Goal: Navigation & Orientation: Find specific page/section

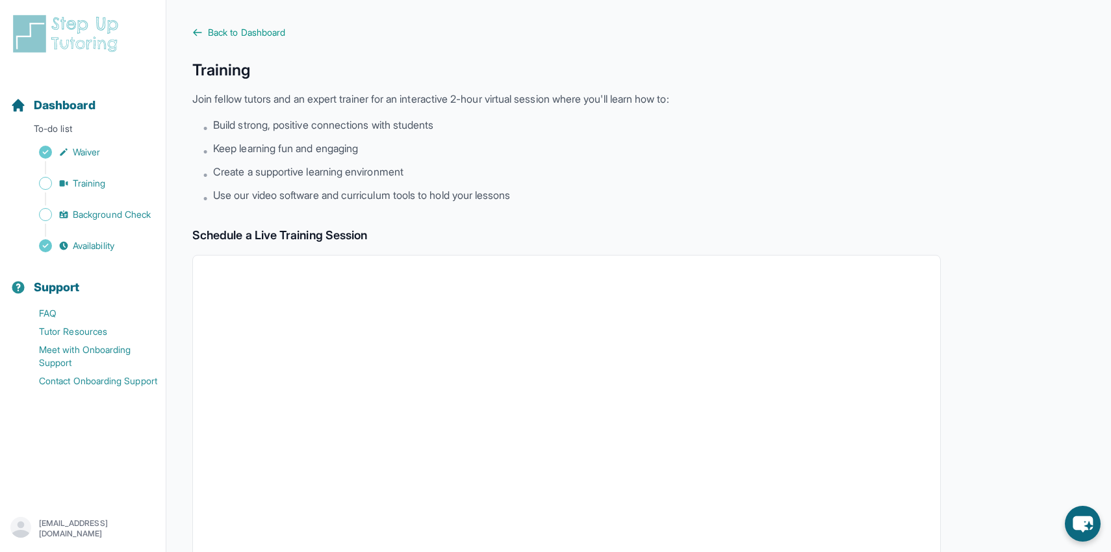
scroll to position [205, 0]
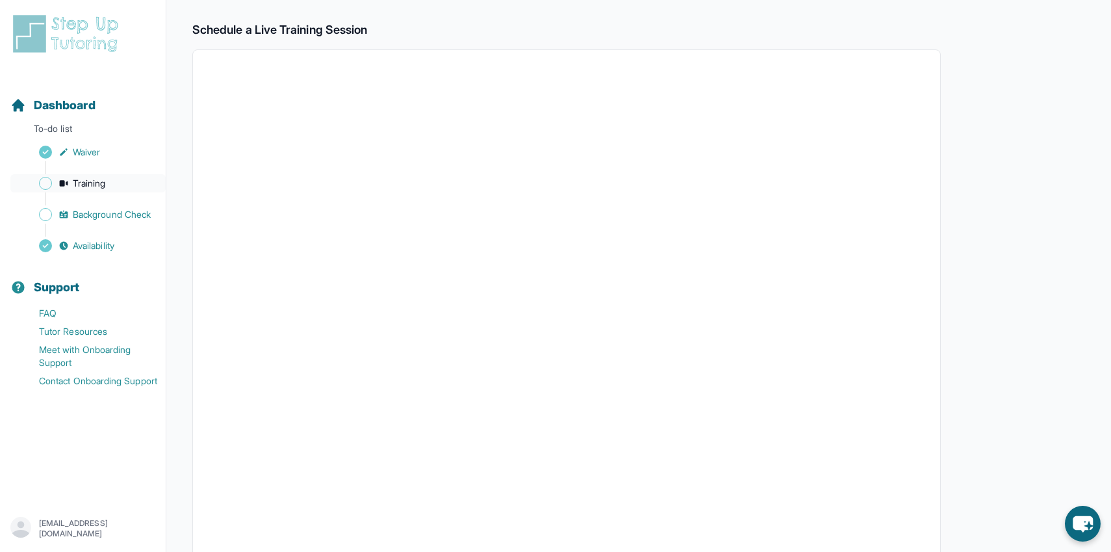
click at [100, 188] on span "Training" at bounding box center [89, 183] width 33 height 13
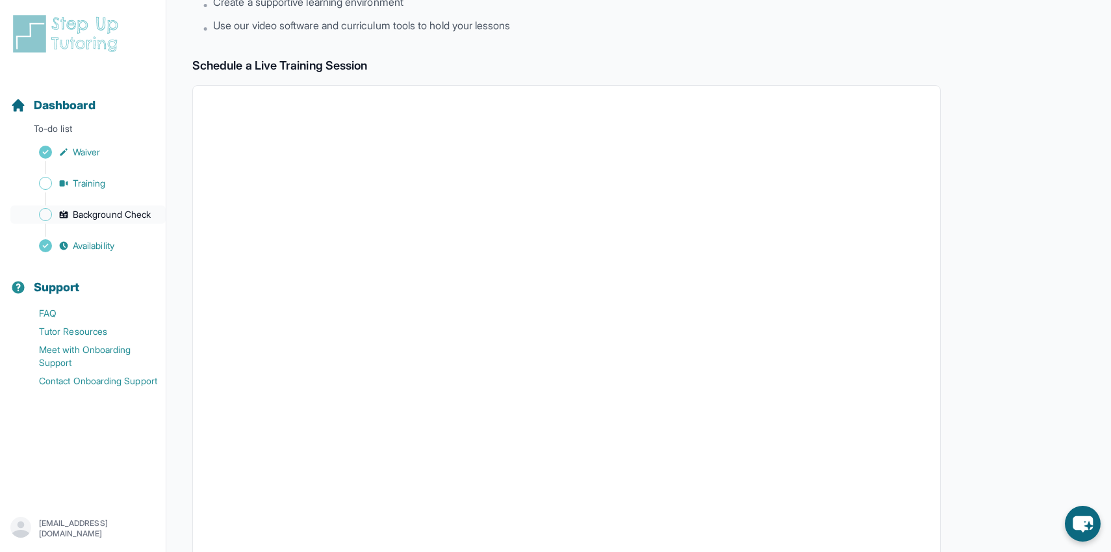
click at [106, 209] on span "Background Check" at bounding box center [112, 214] width 78 height 13
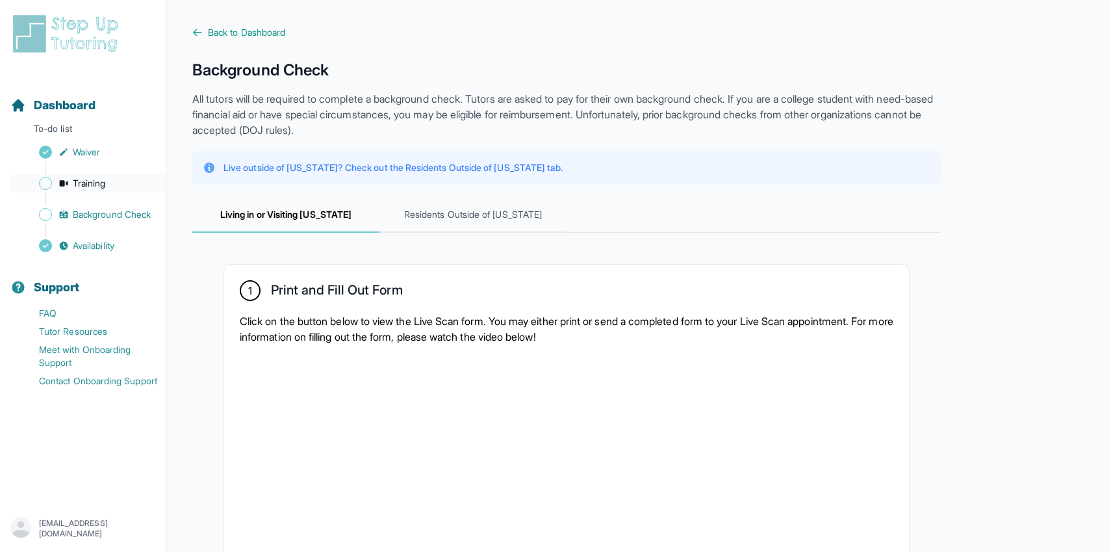
click at [93, 175] on link "Training" at bounding box center [87, 183] width 155 height 18
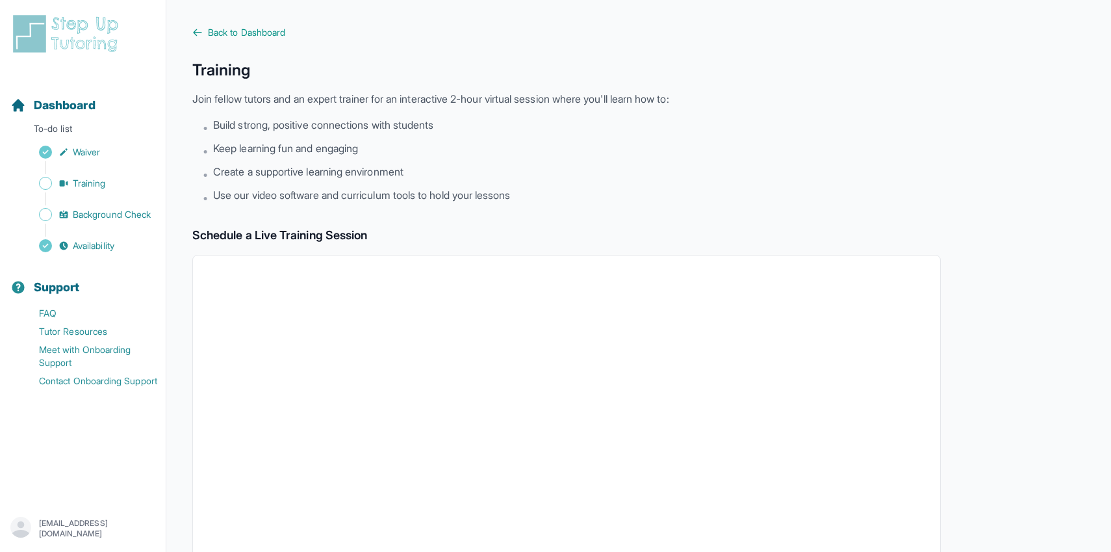
click at [192, 29] on main "Back to Dashboard Training Join fellow tutors and an expert trainer for an inte…" at bounding box center [638, 457] width 945 height 915
click at [197, 32] on icon at bounding box center [197, 32] width 10 height 10
